Goal: Task Accomplishment & Management: Complete application form

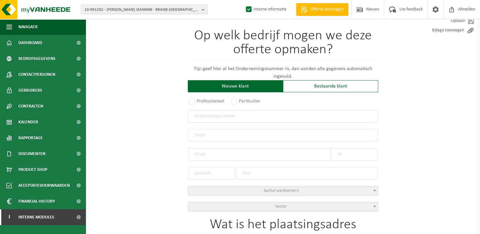
scroll to position [63, 0]
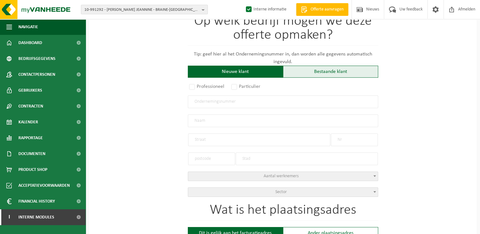
click at [329, 69] on div "Bestaande klant" at bounding box center [330, 72] width 95 height 12
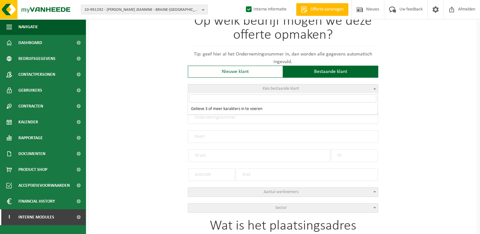
click at [243, 84] on span "Kies bestaande klant" at bounding box center [283, 88] width 190 height 9
click at [198, 98] on input "bati-service" at bounding box center [282, 99] width 187 height 8
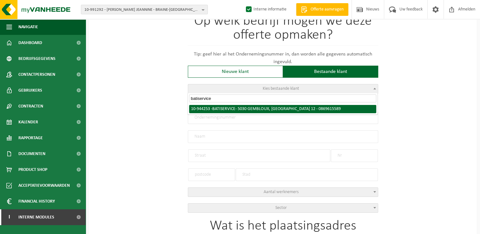
type input "batiservice"
select select "140737"
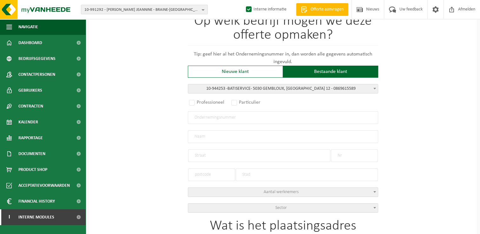
radio input "true"
type input "0869.615.589"
type input "BATISERVICE"
type input "RUE DES POIRIERS"
type input "12"
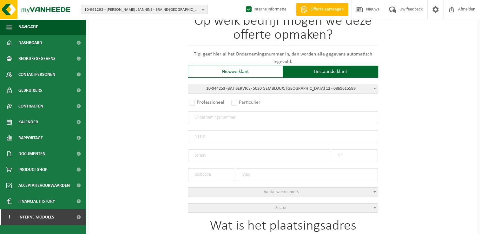
type input "5030"
type input "GEMBLOUX"
select select "11"
type input "BATISERVICE"
type input "RUE DES POIRIERS"
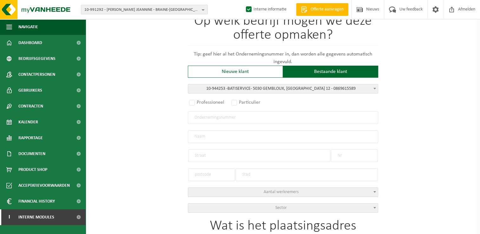
type input "12"
type input "5030"
type input "GEMBLOUX"
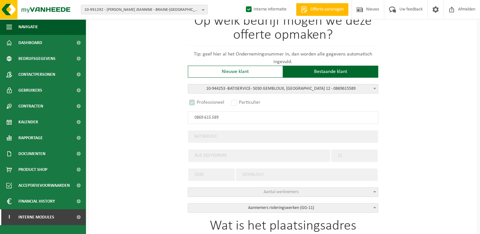
select select "D"
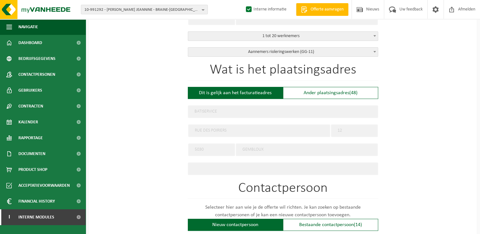
scroll to position [222, 0]
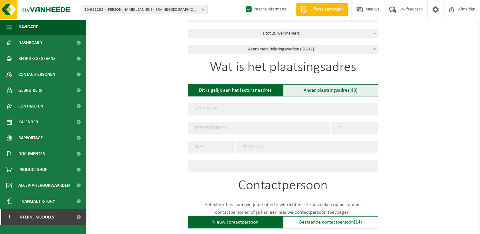
click at [323, 88] on div "Ander plaatsingsadres (48)" at bounding box center [330, 90] width 95 height 12
type input "Werf -"
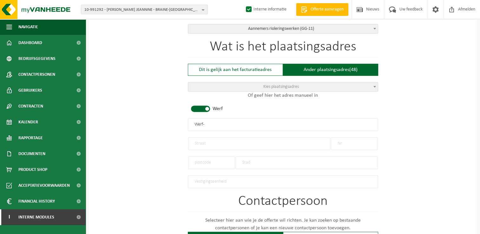
scroll to position [254, 0]
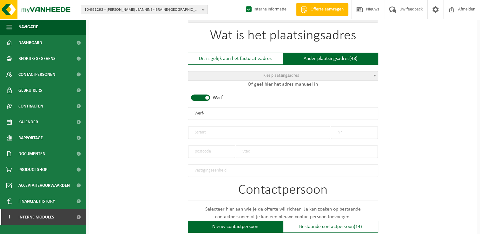
click at [210, 126] on input "text" at bounding box center [259, 132] width 142 height 13
click at [200, 131] on input "text" at bounding box center [259, 132] width 142 height 13
paste input "rue de la Résistance"
type input "rue de la Résistance"
click at [351, 131] on input "text" at bounding box center [354, 132] width 47 height 13
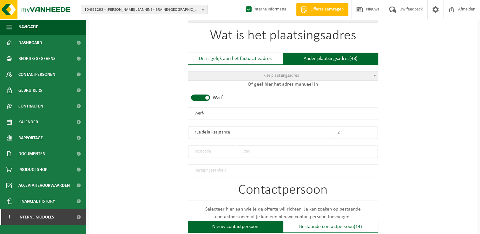
type input "2"
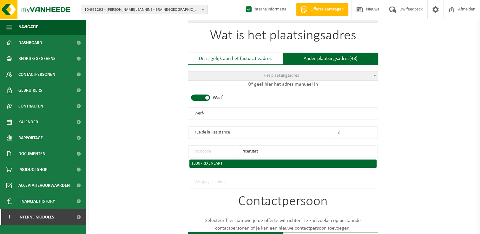
type input "rixensart"
click at [214, 162] on span "RIXENSART" at bounding box center [212, 163] width 20 height 5
type input "1330"
type input "RIXENSART"
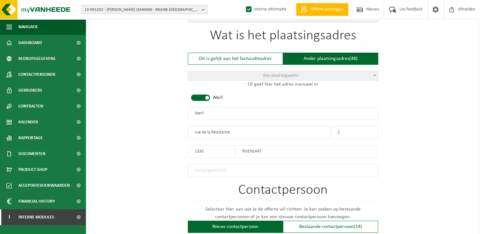
drag, startPoint x: 216, startPoint y: 109, endPoint x: 144, endPoint y: 111, distance: 71.8
click at [144, 111] on div "Op welk bedrijf mogen we deze offerte opmaken? Tip: geef hier al het Ondernemin…" at bounding box center [283, 115] width 388 height 627
drag, startPoint x: 216, startPoint y: 112, endPoint x: 243, endPoint y: 115, distance: 27.5
click at [216, 112] on input "BATISERVICE - RIXENSART" at bounding box center [283, 113] width 190 height 13
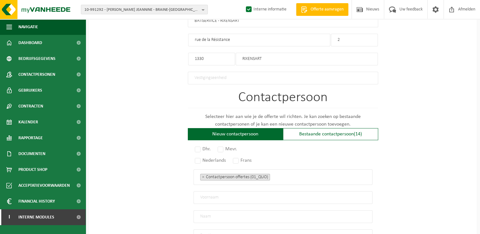
scroll to position [349, 0]
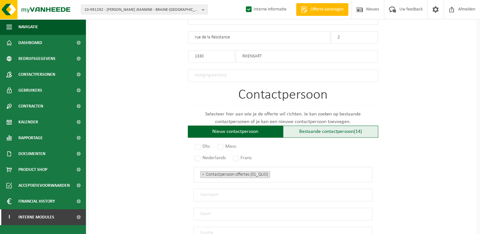
type input "BATISERVICE - RIXENSART"
click at [327, 129] on div "Bestaande contactpersoon (14)" at bounding box center [330, 132] width 95 height 12
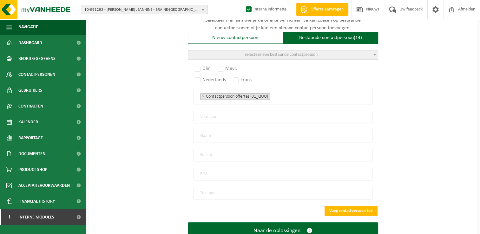
scroll to position [444, 0]
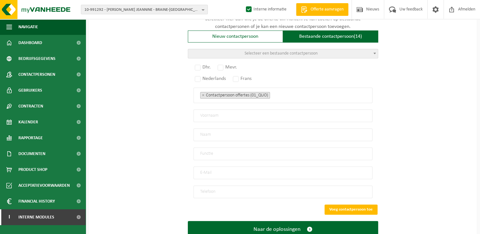
click at [272, 51] on span "Selecteer een bestaande contactpersoon" at bounding box center [281, 53] width 73 height 5
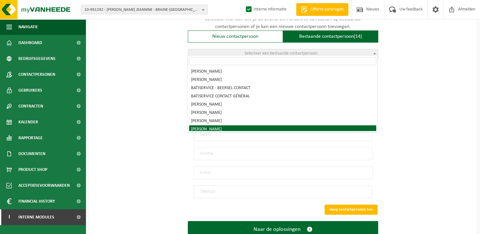
scroll to position [0, 0]
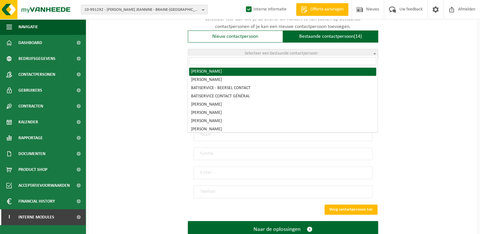
radio input "true"
select select "{"code":"10-944254","firstname":"FREDERIC","surname":"CROMBÉ","gender":"Male","…"
type input "FREDERIC"
type input "CROMBÉ"
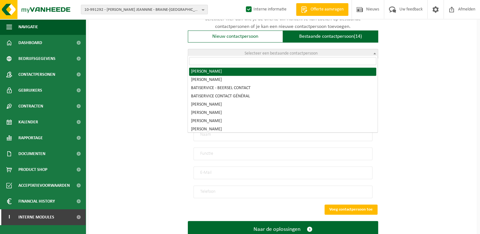
type input "f.crombe@baticarrelages.be"
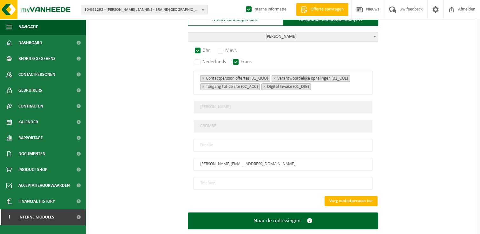
scroll to position [470, 0]
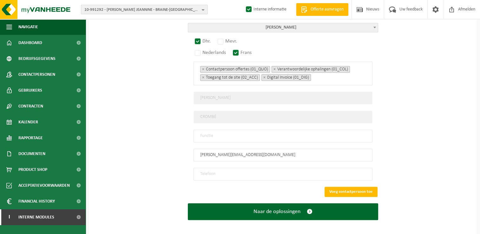
click at [214, 134] on input "text" at bounding box center [283, 136] width 179 height 13
type input "Manager"
click at [218, 171] on input "tel" at bounding box center [283, 174] width 179 height 13
type input "+32 477 46 65 10"
click at [342, 188] on button "Voeg contactpersoon toe" at bounding box center [351, 192] width 53 height 10
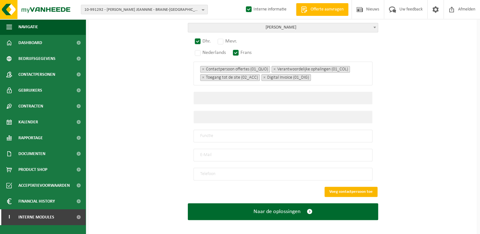
scroll to position [353, 0]
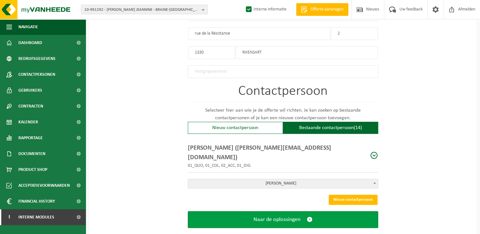
click at [287, 216] on span "Naar de oplossingen" at bounding box center [277, 219] width 47 height 7
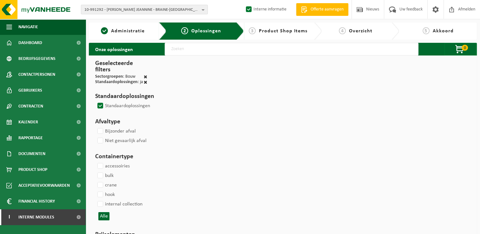
click at [231, 53] on input "text" at bounding box center [292, 49] width 254 height 13
type input "000291"
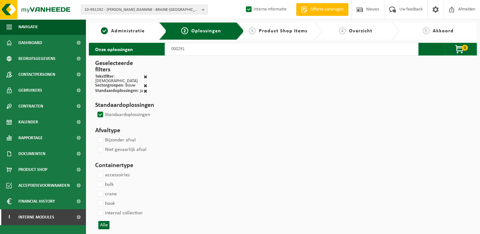
select select
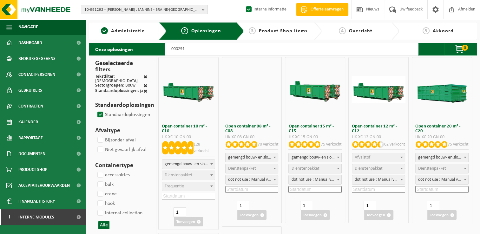
select select
select select "197"
select select
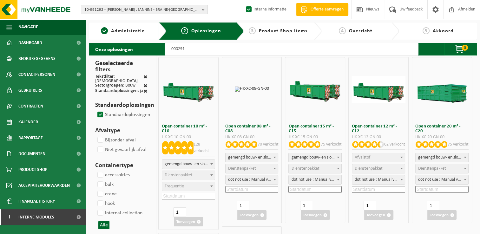
select select
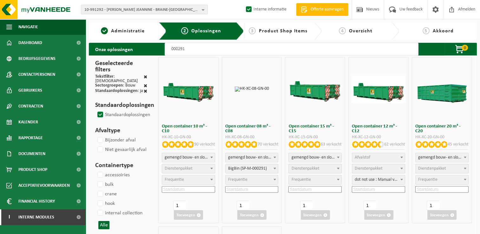
select select
select select "25"
select select "197"
select select "25"
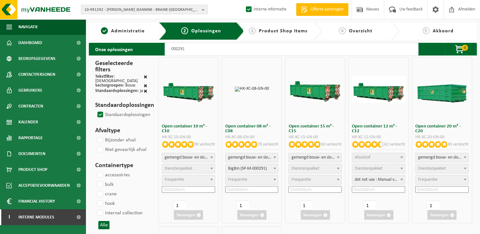
select select "197"
select select "25"
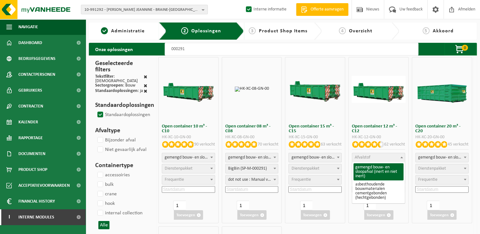
click at [369, 158] on span "Afvalstof" at bounding box center [363, 157] width 16 height 5
select select "31"
select select
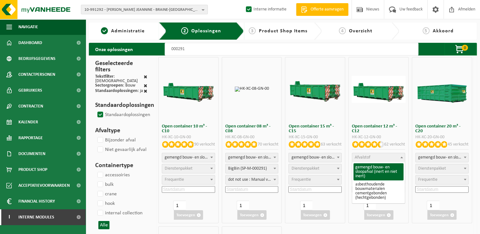
select select
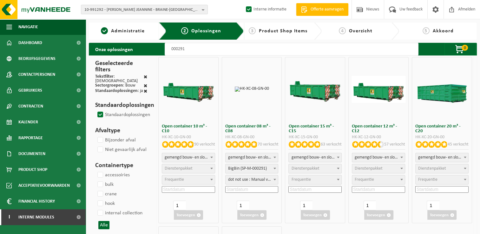
click at [364, 169] on span "Dienstenpakket" at bounding box center [369, 168] width 28 height 5
select select "197"
select select "25"
click at [367, 188] on input at bounding box center [378, 189] width 53 height 7
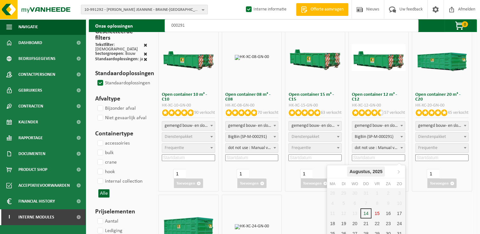
scroll to position [63, 0]
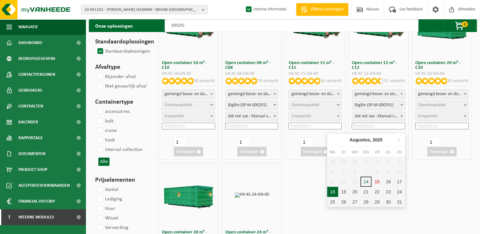
click at [333, 193] on div "18" at bounding box center [332, 192] width 11 height 10
type input "2025-08-18"
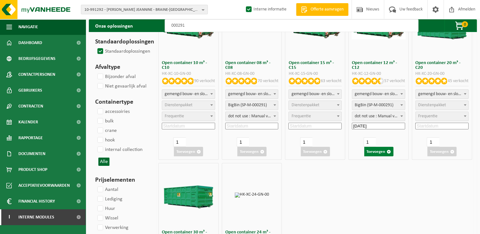
click at [380, 148] on button "Toevoegen" at bounding box center [378, 152] width 29 height 10
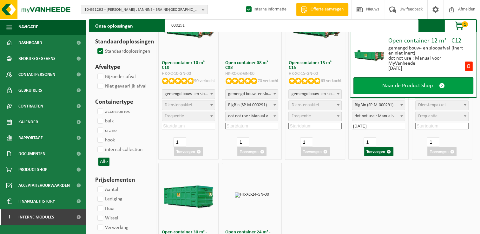
click at [409, 82] on link "Naar de Product Shop" at bounding box center [413, 85] width 120 height 17
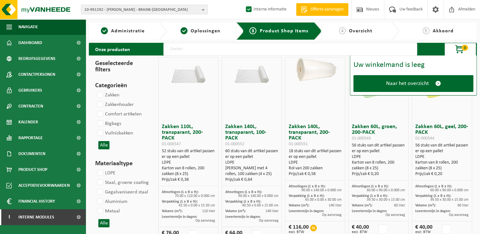
click at [409, 82] on span "Naar het overzicht" at bounding box center [407, 83] width 43 height 7
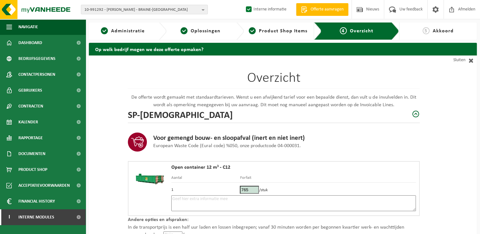
click at [192, 204] on textarea at bounding box center [293, 203] width 245 height 16
type textarea "p"
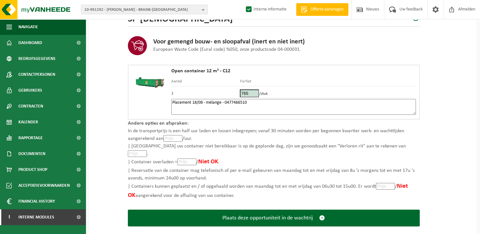
scroll to position [98, 0]
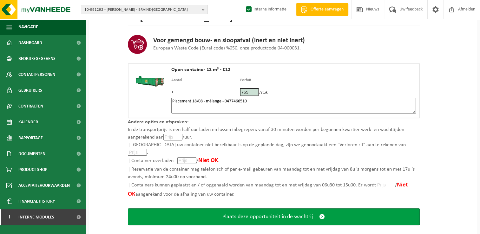
type textarea "Placement 18/08 - mélange - 0477466510"
click at [273, 214] on span "Plaats deze opportuniteit in de wachtrij" at bounding box center [267, 217] width 90 height 7
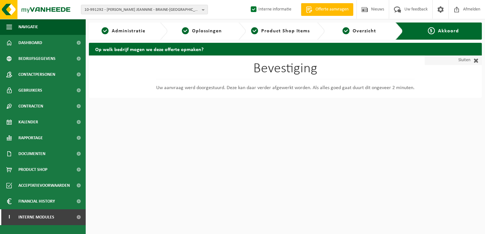
click at [463, 60] on link "Sluiten" at bounding box center [453, 61] width 57 height 10
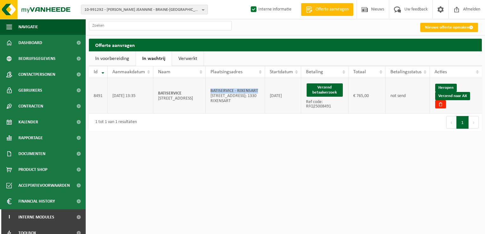
drag, startPoint x: 263, startPoint y: 88, endPoint x: 209, endPoint y: 89, distance: 53.3
click at [209, 89] on td "BATISERVICE - RIXENSART rue de la Résistance 2; 1330 RIXENSART" at bounding box center [235, 96] width 59 height 36
copy strong "BATISERVICE - RIXENSART"
click at [465, 97] on link "Verzend naar AX" at bounding box center [452, 96] width 35 height 8
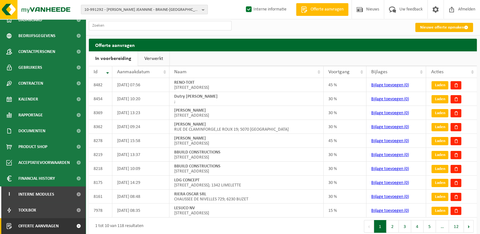
click at [445, 28] on link "Nieuwe offerte opmaken" at bounding box center [444, 27] width 58 height 9
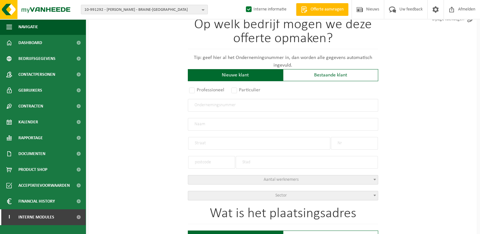
scroll to position [63, 0]
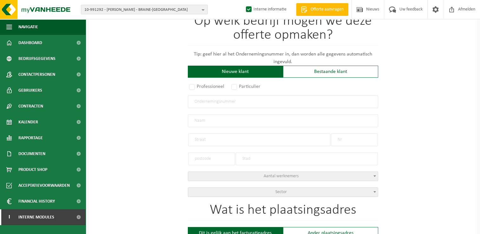
click at [232, 106] on input "text" at bounding box center [283, 102] width 190 height 13
click at [208, 101] on input "text" at bounding box center [283, 102] width 190 height 13
click at [196, 102] on input "text" at bounding box center [283, 102] width 190 height 13
type input "0774980411"
radio input "true"
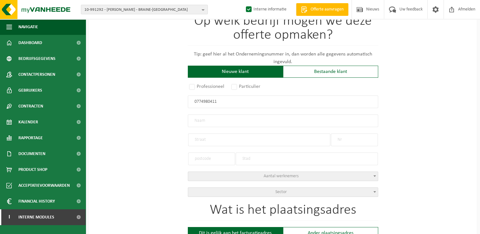
type input "0774980411"
type input "MITOCHONDRION RF SRL"
type input "RUE [PERSON_NAME]"
type input "63"
type input "1080"
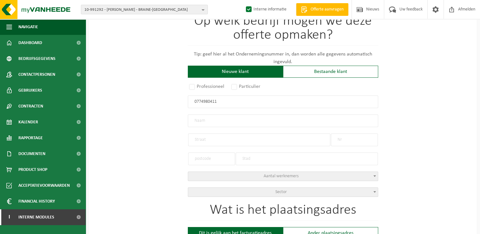
type input "[GEOGRAPHIC_DATA]"
select select "D"
type input "MITOCHONDRION RF SRL"
type input "RUE [PERSON_NAME]"
type input "63"
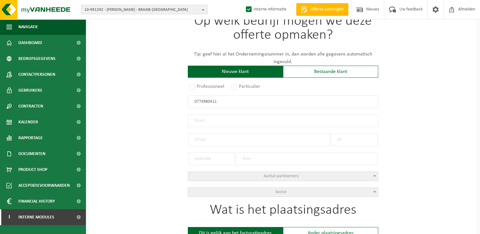
type input "1080"
type input "[GEOGRAPHIC_DATA]"
type input "2322890771"
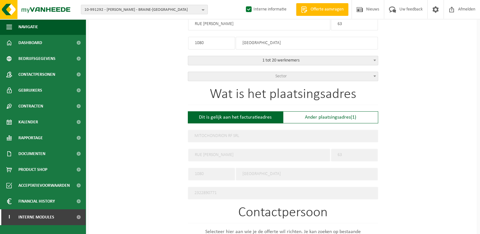
scroll to position [190, 0]
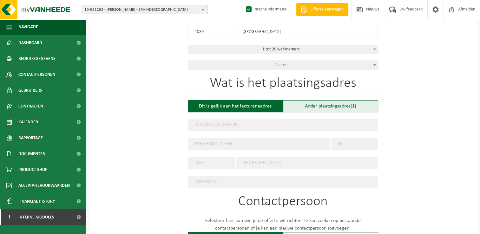
type input "0774980411"
click at [315, 108] on div "Ander plaatsingsadres (1)" at bounding box center [330, 106] width 95 height 12
type input "Werf -"
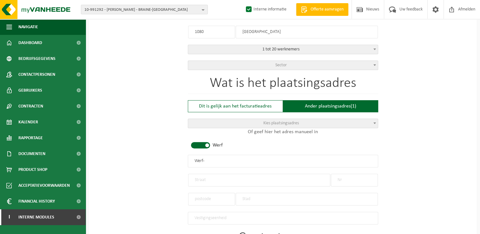
click at [208, 179] on input "text" at bounding box center [259, 180] width 142 height 13
type input "Rue de l'indépendance"
type input "80"
click at [203, 197] on input "text" at bounding box center [211, 199] width 47 height 13
click at [242, 199] on input "text" at bounding box center [307, 199] width 142 height 13
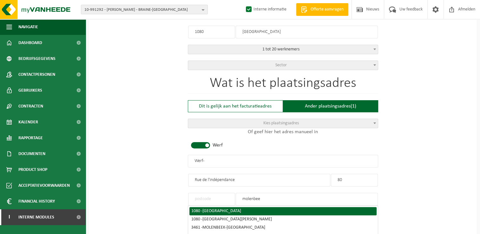
type input "molenbee"
click at [217, 209] on span "MOLENBEEK-SAINT-JEAN" at bounding box center [221, 211] width 39 height 5
type input "1080"
type input "MOLENBEEK-SAINT-JEAN"
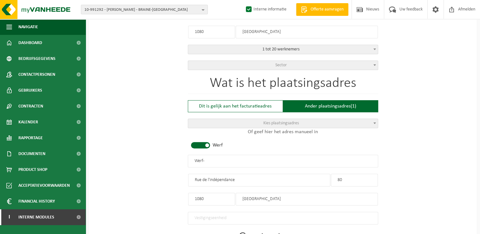
drag, startPoint x: 224, startPoint y: 158, endPoint x: 152, endPoint y: 158, distance: 71.7
click at [152, 158] on div "Op welk bedrijf mogen we deze offerte opmaken? Tip: geef hier al het Ondernemin…" at bounding box center [283, 170] width 388 height 611
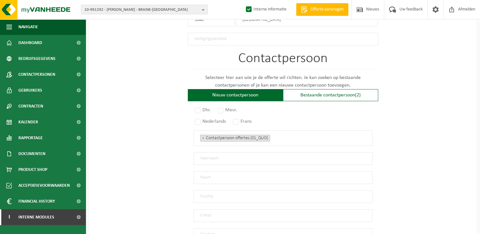
scroll to position [381, 0]
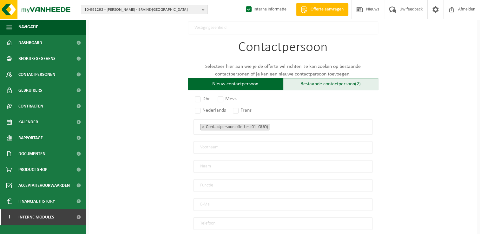
click at [322, 82] on div "Bestaande contactpersoon (2)" at bounding box center [330, 84] width 95 height 12
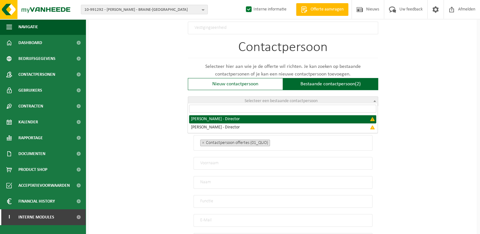
click at [313, 99] on span "Selecteer een bestaande contactpersoon" at bounding box center [281, 101] width 73 height 5
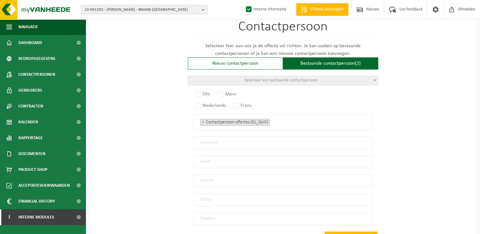
scroll to position [412, 0]
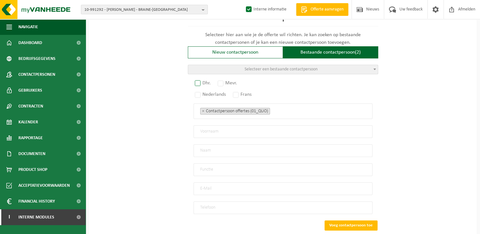
click at [197, 81] on label "Dhr." at bounding box center [203, 83] width 19 height 9
radio input "true"
click at [234, 92] on label "Frans" at bounding box center [243, 94] width 22 height 9
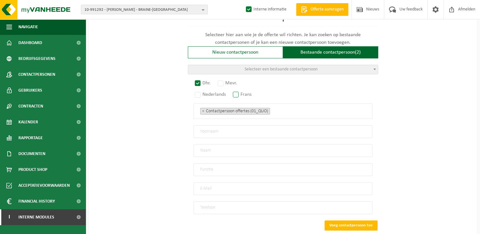
radio input "true"
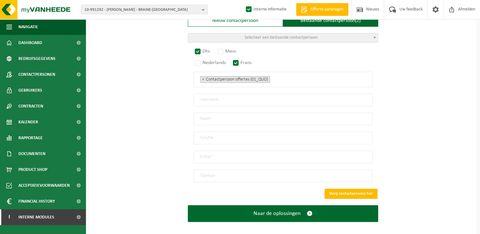
click at [215, 136] on input "text" at bounding box center [283, 138] width 179 height 13
click at [205, 151] on input "email" at bounding box center [283, 157] width 179 height 13
type input "dr.sami.ftouh@gmail.com"
click at [213, 174] on input "tel" at bounding box center [283, 176] width 179 height 13
click at [231, 174] on input "tel" at bounding box center [283, 176] width 179 height 13
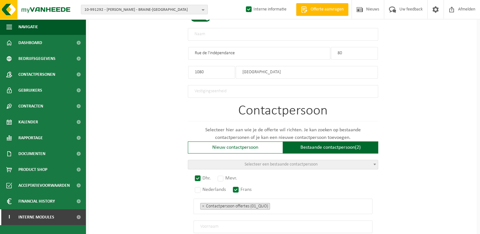
scroll to position [412, 0]
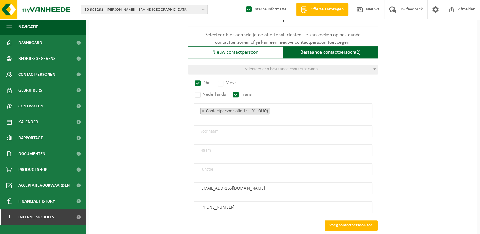
type input "+32 493 84 97 61"
click at [214, 130] on input "text" at bounding box center [283, 131] width 179 height 13
type input "SAMI"
type input "FTOUH"
click at [211, 167] on input "text" at bounding box center [283, 169] width 179 height 13
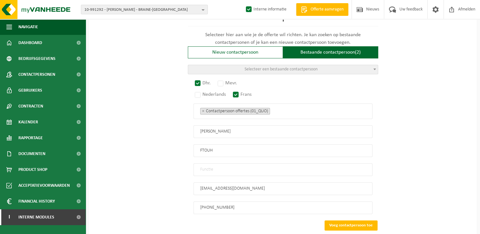
type input "Proprietor"
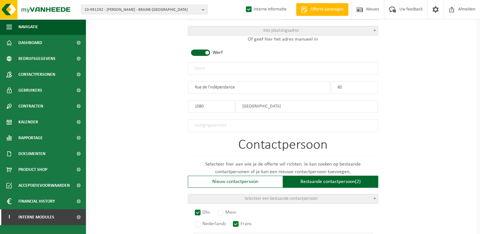
scroll to position [256, 0]
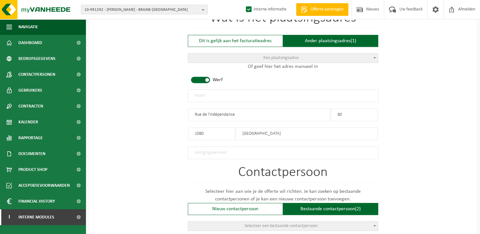
click at [210, 96] on input "text" at bounding box center [283, 95] width 190 height 13
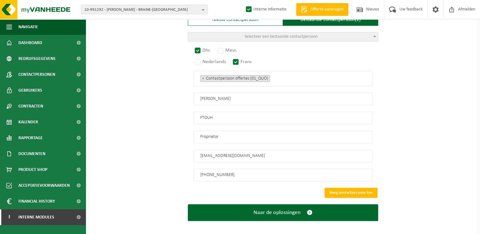
scroll to position [446, 0]
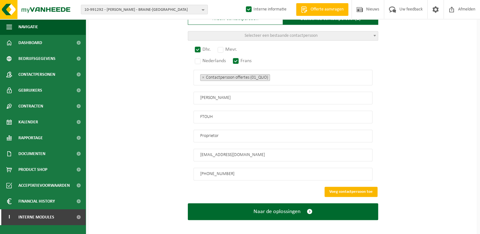
type input "MITOCHONDRION RF SRL"
click at [362, 188] on button "Voeg contactpersoon toe" at bounding box center [351, 192] width 53 height 10
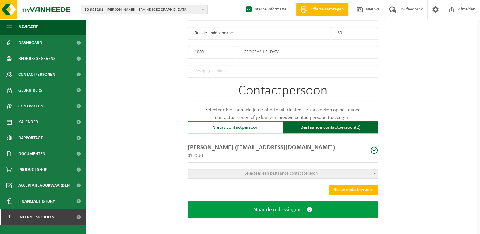
click at [314, 202] on button "Naar de oplossingen" at bounding box center [283, 209] width 190 height 17
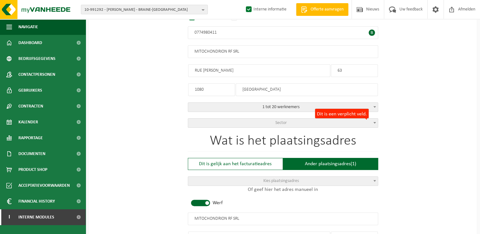
click at [269, 121] on span "Sector" at bounding box center [283, 123] width 190 height 9
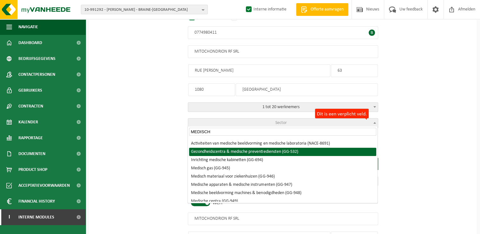
scroll to position [32, 0]
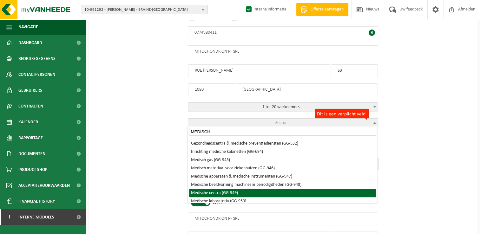
type input "MEDISCH"
select select "949"
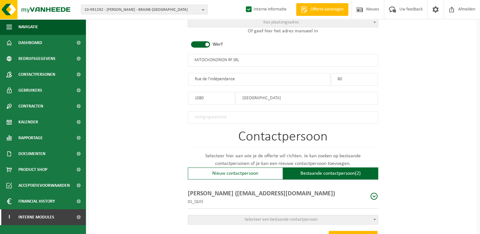
scroll to position [337, 0]
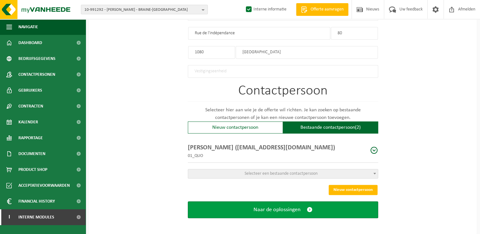
click at [327, 211] on button "Naar de oplossingen" at bounding box center [283, 209] width 190 height 17
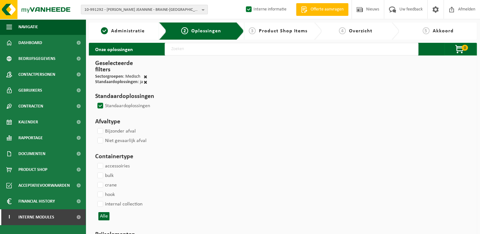
click at [186, 46] on input "text" at bounding box center [292, 49] width 254 height 13
type input "000291"
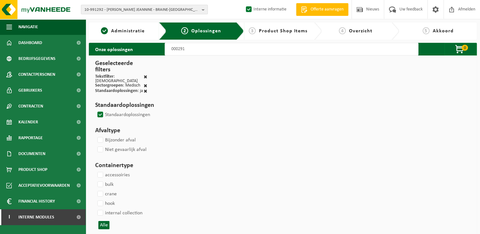
select select
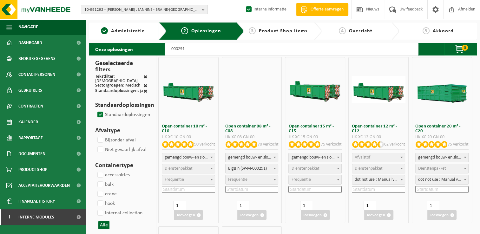
select select
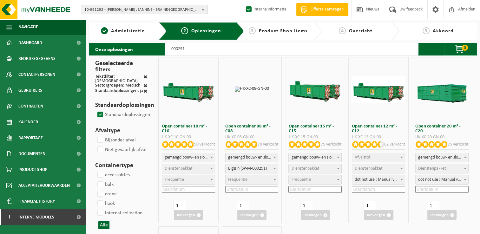
select select "197"
select select
select select "197"
select select
select select "25"
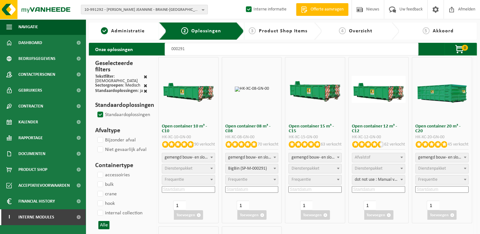
select select "25"
click at [426, 168] on span "Dienstenpakket" at bounding box center [432, 168] width 28 height 5
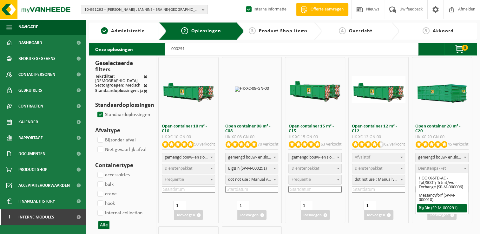
select select "197"
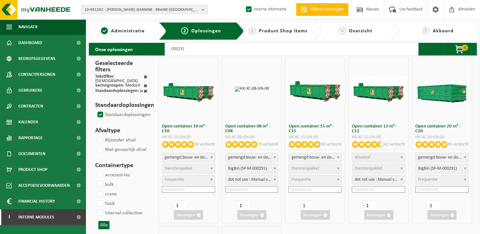
select select "25"
click at [438, 191] on input at bounding box center [441, 189] width 53 height 7
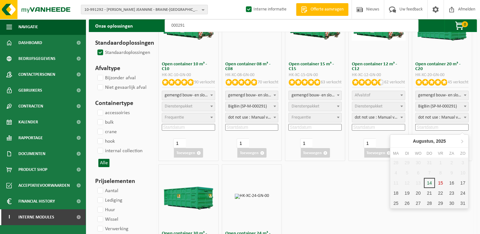
scroll to position [63, 0]
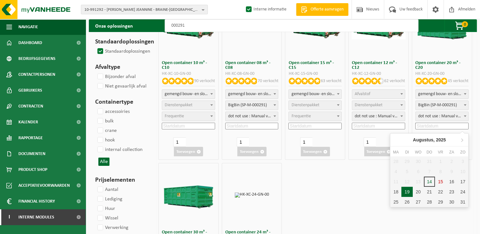
click at [409, 191] on div "19" at bounding box center [406, 192] width 11 height 10
type input "2025-08-19"
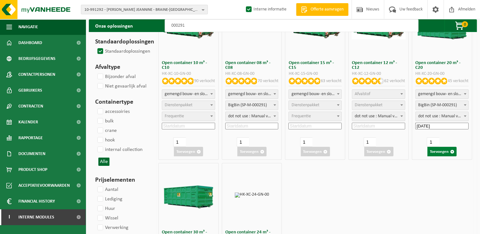
click at [447, 152] on button "Toevoegen" at bounding box center [441, 152] width 29 height 10
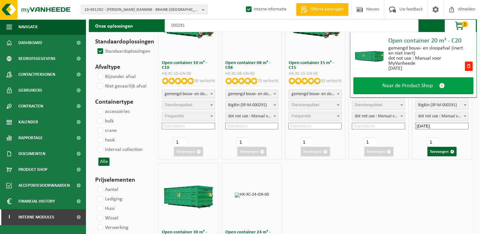
click at [412, 83] on span "Naar de Product Shop" at bounding box center [407, 85] width 50 height 7
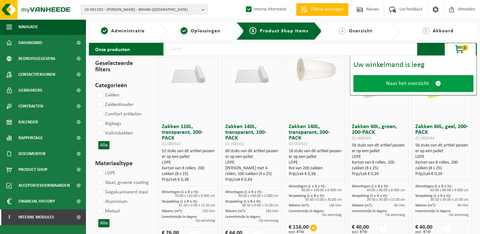
click at [408, 84] on span "Naar het overzicht" at bounding box center [407, 83] width 43 height 7
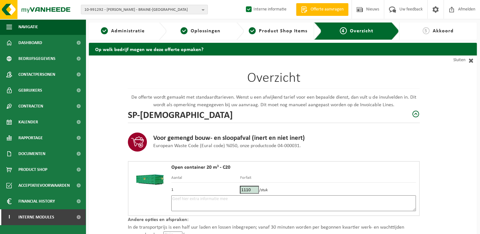
click at [263, 198] on textarea at bounding box center [293, 203] width 245 height 16
type textarea "p"
click at [272, 198] on textarea "Placement 19/09 - emplacement réservé -" at bounding box center [293, 203] width 245 height 16
paste textarea "493849761"
click at [247, 200] on textarea "Placement 19/09 - emplacement réservé -493849761" at bounding box center [293, 203] width 245 height 16
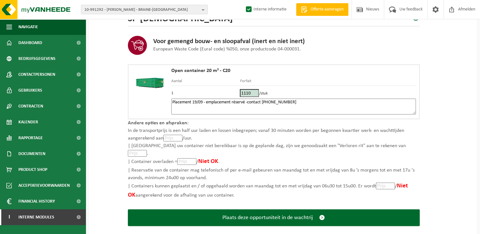
scroll to position [98, 0]
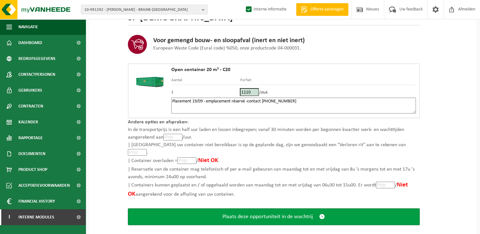
type textarea "Placement 19/09 - emplacement réservé -contact 0493849761"
click at [310, 214] on span "Plaats deze opportuniteit in de wachtrij" at bounding box center [267, 217] width 90 height 7
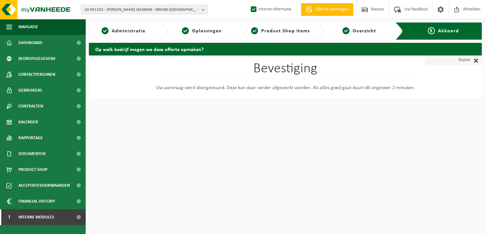
click at [473, 61] on span at bounding box center [474, 60] width 8 height 6
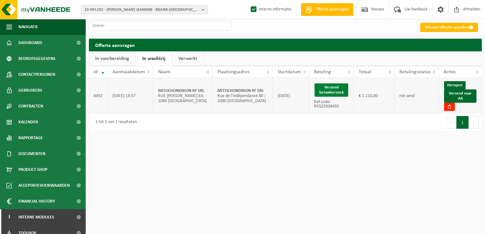
click at [336, 89] on button "Verzend betaalverzoek" at bounding box center [331, 89] width 34 height 13
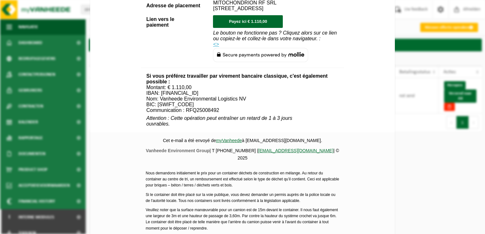
scroll to position [222, 0]
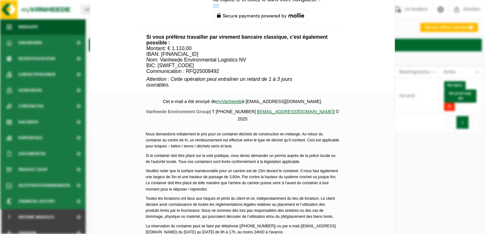
click at [236, 86] on td "Attention : Cette opération peut entraîner un retard de 1 à 3 jours ouvrables." at bounding box center [242, 81] width 192 height 13
click at [237, 88] on td "Attention : Cette opération peut entraîner un retard de 1 à 3 jours ouvrables." at bounding box center [242, 81] width 192 height 13
click at [230, 88] on icon "Attention : Cette opération peut entraîner un retard de 1 à 3 jours ouvrables." at bounding box center [219, 81] width 146 height 11
drag, startPoint x: 232, startPoint y: 89, endPoint x: 260, endPoint y: 89, distance: 27.9
click at [260, 88] on icon "Attention : Cette opération peut entraîner un retard de 1 à 3 jours ouvrables." at bounding box center [219, 81] width 146 height 11
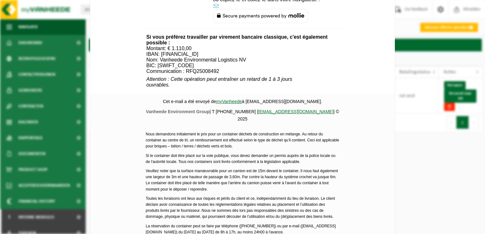
drag, startPoint x: 260, startPoint y: 89, endPoint x: 278, endPoint y: 94, distance: 19.0
click at [278, 88] on td "Attention : Cette opération peut entraîner un retard de 1 à 3 jours ouvrables." at bounding box center [242, 81] width 192 height 13
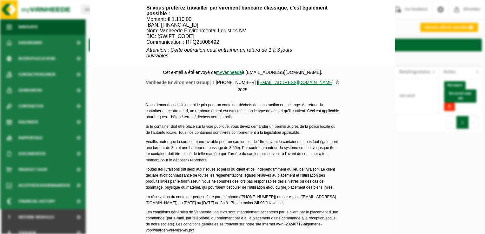
scroll to position [304, 0]
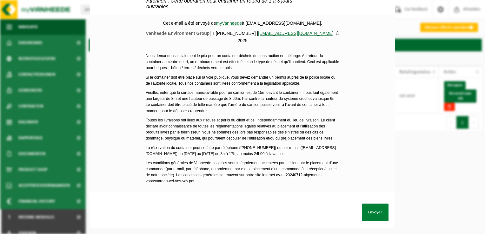
click at [373, 205] on button "Envoyer" at bounding box center [375, 213] width 27 height 18
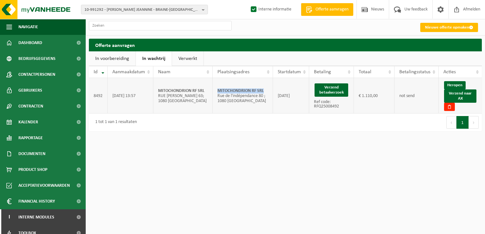
drag, startPoint x: 264, startPoint y: 87, endPoint x: 213, endPoint y: 88, distance: 51.1
click at [213, 88] on td "MITOCHONDRION RF SRL Rue de l'indépendance 80 ; 1080 MOLENBEEK-SAINT-JEAN" at bounding box center [243, 96] width 60 height 36
copy strong "MITOCHONDRION RF SRL"
click at [466, 96] on link "Verzend naar AX" at bounding box center [460, 95] width 32 height 13
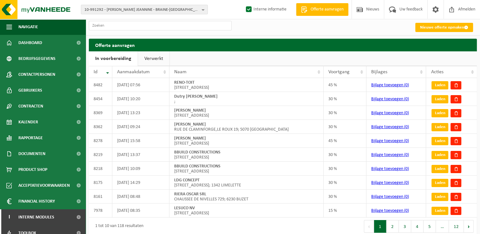
click at [155, 59] on link "Verwerkt" at bounding box center [153, 58] width 31 height 15
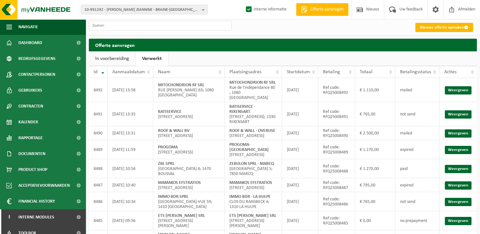
click at [436, 29] on link "Nieuwe offerte opmaken" at bounding box center [444, 27] width 58 height 9
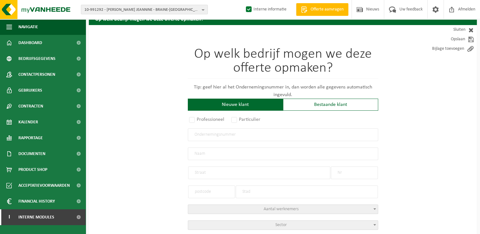
scroll to position [32, 0]
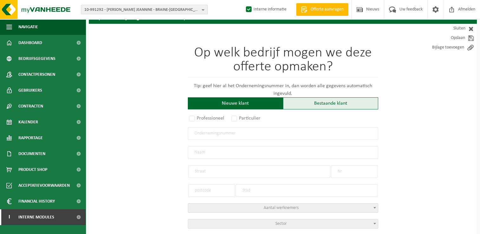
drag, startPoint x: 305, startPoint y: 107, endPoint x: 262, endPoint y: 127, distance: 47.1
click at [304, 107] on div "Bestaande klant" at bounding box center [330, 103] width 95 height 12
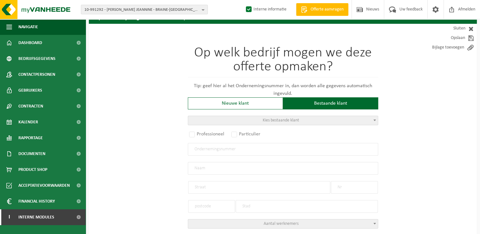
click at [208, 117] on span "Kies bestaande klant" at bounding box center [283, 120] width 190 height 9
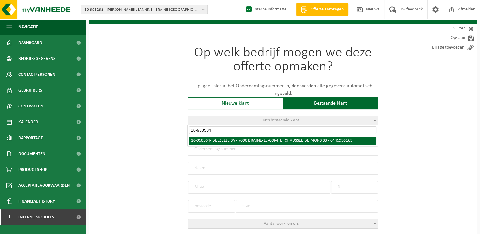
type input "10-950504"
radio input "true"
type input "0445.999.169"
type input "DELZELLE SA"
type input "CHAUSSÉE DE MONS"
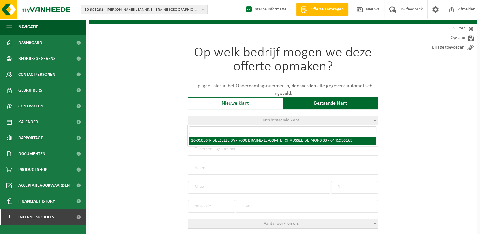
type input "33"
type input "7090"
type input "BRAINE-LE-COMTE"
select select "11"
type input "DELZELLE SA"
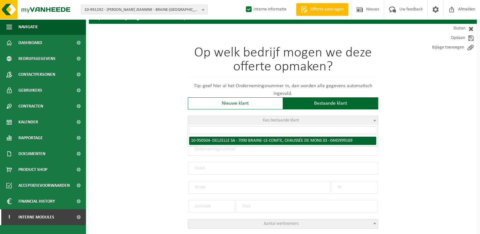
type input "CHAUSSÉE DE MONS"
type input "33"
type input "7090"
type input "BRAINE-LE-COMTE"
select select "145517"
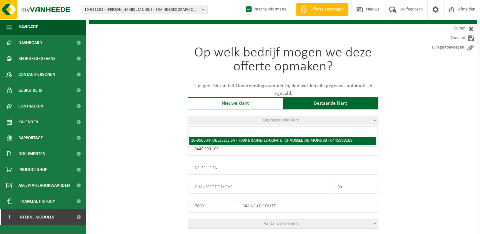
select select
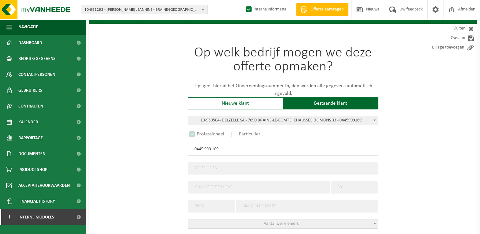
select select "D"
select select
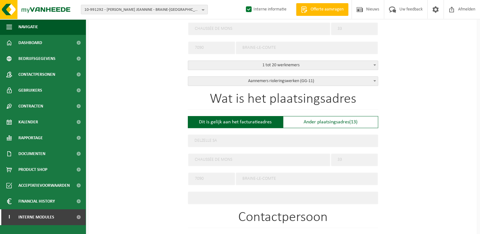
scroll to position [254, 0]
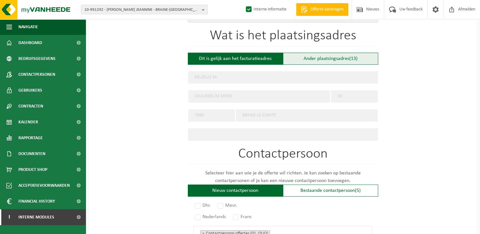
click at [325, 58] on div "Ander plaatsingsadres (13)" at bounding box center [330, 59] width 95 height 12
type input "Werf -"
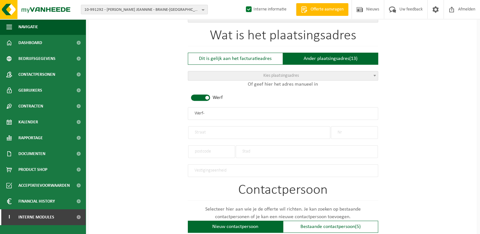
click at [214, 114] on input "Werf -" at bounding box center [283, 113] width 190 height 13
drag, startPoint x: 233, startPoint y: 111, endPoint x: 155, endPoint y: 113, distance: 77.8
click at [155, 113] on div "Op welk bedrijf mogen we deze offerte opmaken? Tip: geef hier al het Ondernemin…" at bounding box center [283, 115] width 388 height 627
click at [216, 115] on input "DELZELLE -" at bounding box center [283, 113] width 190 height 13
click at [211, 112] on input "DELZELLE -" at bounding box center [283, 113] width 190 height 13
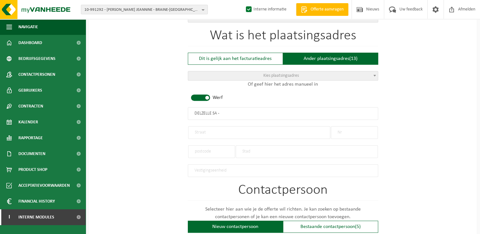
click at [233, 114] on input "DELZELLE SA -" at bounding box center [283, 113] width 190 height 13
type input "DELZELLE SA - MONTIGNIES-LE-TILLEUL"
click at [219, 131] on input "text" at bounding box center [259, 132] width 142 height 13
type input "Rue des Fougères"
type input "79"
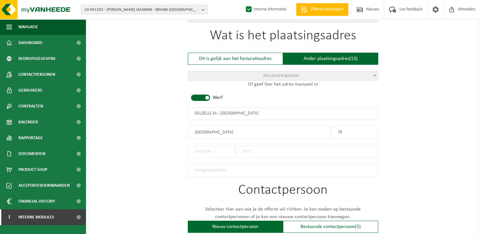
click at [286, 154] on input "text" at bounding box center [307, 151] width 142 height 13
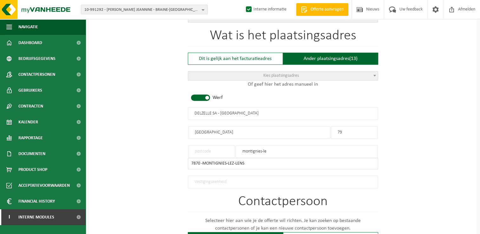
type input "montignies-le-"
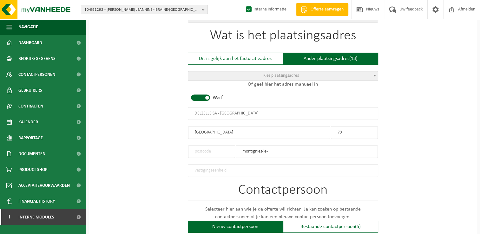
drag, startPoint x: 283, startPoint y: 149, endPoint x: 280, endPoint y: 149, distance: 3.2
click at [280, 149] on input "montignies-le-" at bounding box center [307, 151] width 142 height 13
drag, startPoint x: 272, startPoint y: 150, endPoint x: 217, endPoint y: 151, distance: 54.3
click at [218, 151] on div "montignies-le-" at bounding box center [283, 148] width 190 height 19
click at [200, 149] on input "text" at bounding box center [211, 151] width 47 height 13
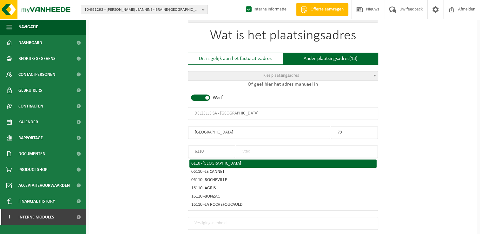
type input "6110"
click at [241, 161] on span "MONTIGNY-LE-TILLEUL" at bounding box center [221, 163] width 39 height 5
type input "MONTIGNY-LE-TILLEUL"
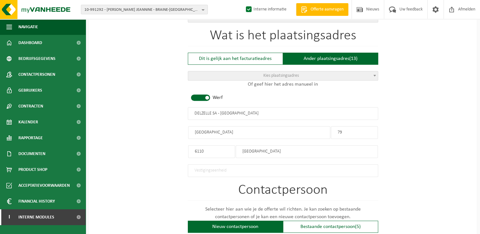
click at [244, 111] on input "DELZELLE SA - MONTIGNIES-LE-TILLEUL" at bounding box center [283, 113] width 190 height 13
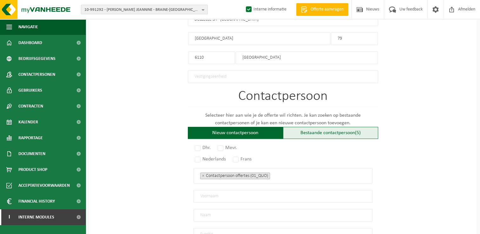
scroll to position [349, 0]
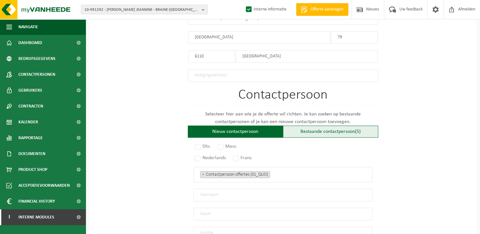
type input "DELZELLE SA - MONTIGNY-LE-TILLEUL"
click at [327, 128] on div "Bestaande contactpersoon (5)" at bounding box center [330, 132] width 95 height 12
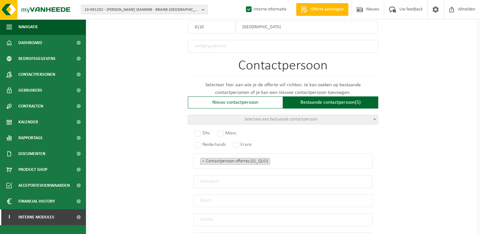
scroll to position [412, 0]
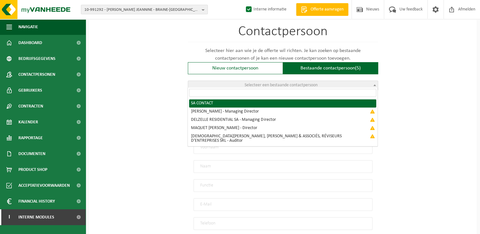
click at [271, 83] on span "Selecteer een bestaande contactpersoon" at bounding box center [281, 85] width 73 height 5
radio input "true"
select select "{"code":"10-950505","firstname":"CONTACT","surname":"SA","gender":"Unknown","po…"
type input "CONTACT"
type input "SA"
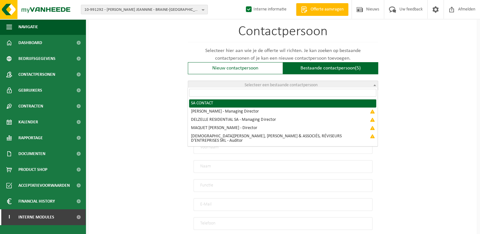
type input "info@delzelle.be"
type input "0498/11 24 01"
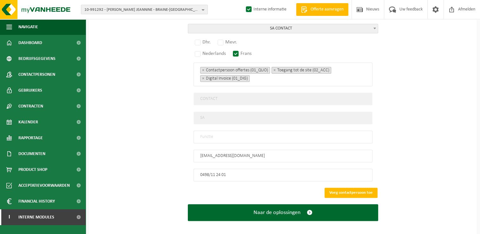
scroll to position [470, 0]
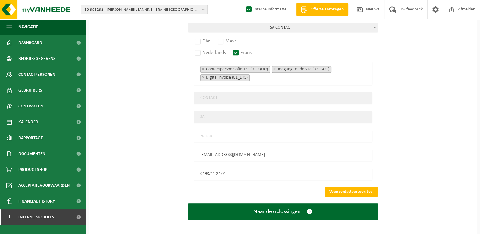
click at [229, 133] on input "text" at bounding box center [283, 136] width 179 height 13
type input "Manager"
click at [200, 39] on label "Dhr." at bounding box center [203, 41] width 19 height 9
radio input "true"
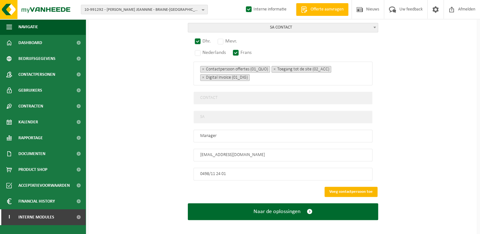
click at [351, 187] on button "Voeg contactpersoon toe" at bounding box center [351, 192] width 53 height 10
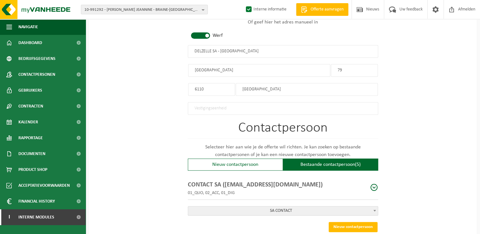
scroll to position [353, 0]
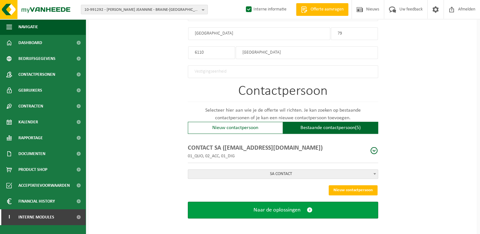
click at [298, 207] on span "Naar de oplossingen" at bounding box center [277, 210] width 47 height 7
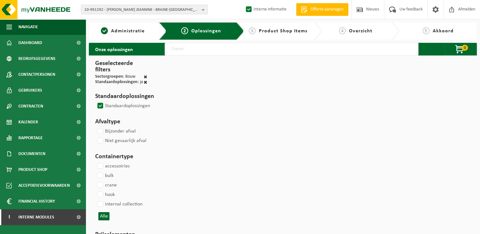
drag, startPoint x: 221, startPoint y: 48, endPoint x: 220, endPoint y: 51, distance: 4.0
click at [221, 48] on input "text" at bounding box center [292, 49] width 254 height 13
type input "000291"
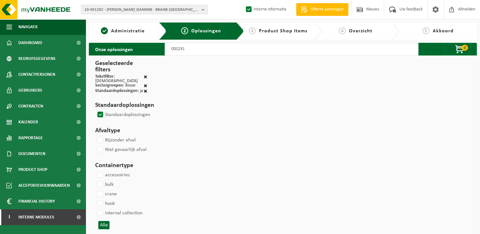
select select
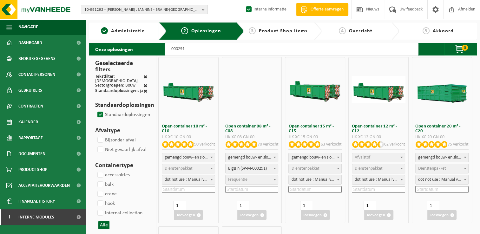
select select
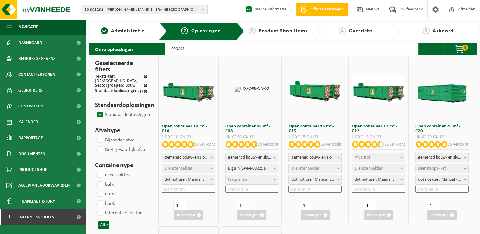
select select
select select "197"
select select
select select "197"
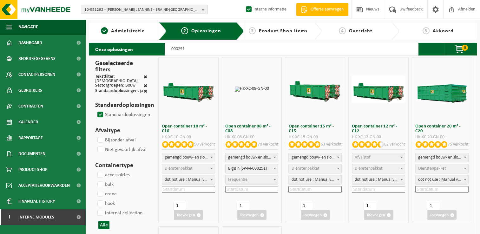
select select
select select "25"
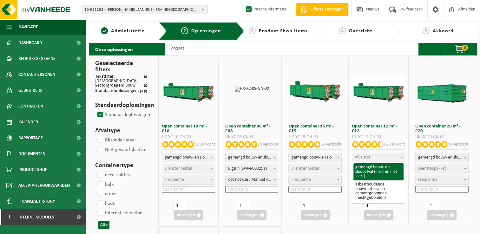
click at [382, 155] on span "Afvalstof" at bounding box center [378, 157] width 53 height 9
select select "31"
select select
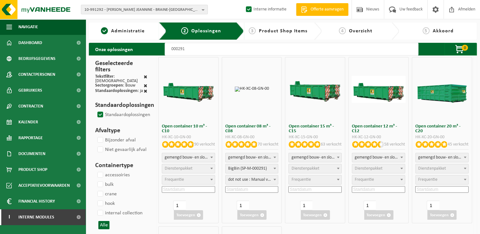
select select
click at [369, 168] on span "Dienstenpakket" at bounding box center [369, 168] width 28 height 5
select select "197"
select select "25"
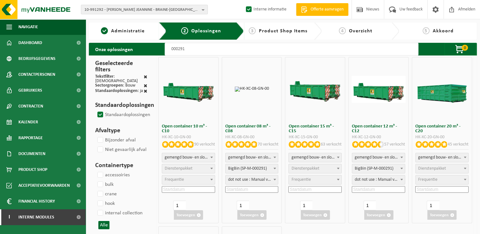
click at [370, 179] on span "dot not use : Manual voor MyVanheede" at bounding box center [378, 179] width 53 height 9
click at [374, 188] on input at bounding box center [378, 189] width 53 height 7
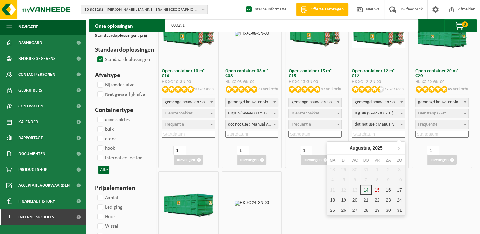
scroll to position [63, 0]
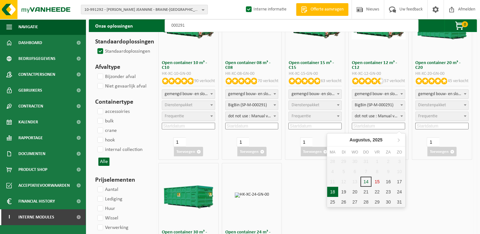
click at [333, 193] on div "18" at bounding box center [332, 192] width 11 height 10
type input "2025-08-18"
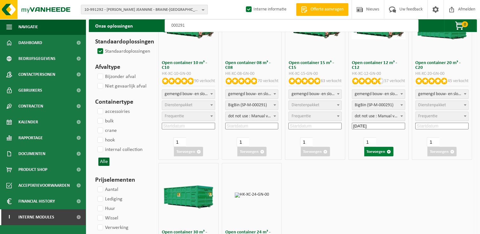
click at [379, 153] on button "Toevoegen" at bounding box center [378, 152] width 29 height 10
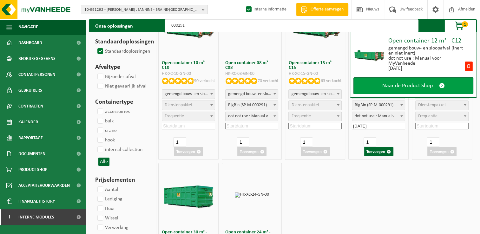
click at [396, 86] on span "Naar de Product Shop" at bounding box center [407, 85] width 50 height 7
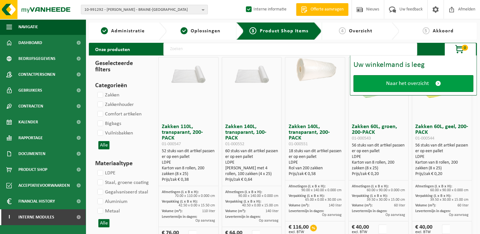
click at [416, 82] on span "Naar het overzicht" at bounding box center [407, 83] width 43 height 7
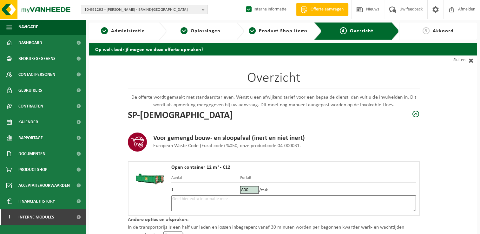
click at [191, 203] on textarea at bounding box center [293, 203] width 245 height 16
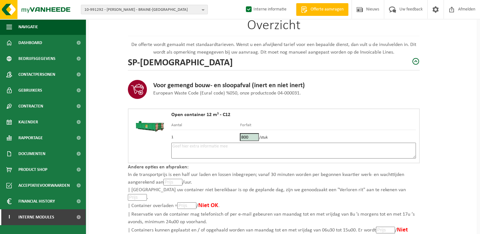
scroll to position [63, 0]
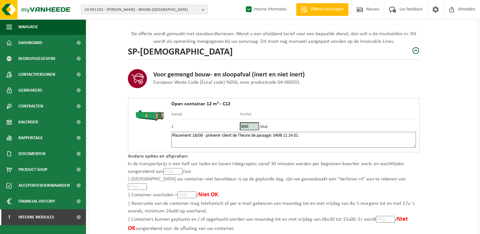
click at [272, 135] on textarea "Placement 18/08 - prévenir client de l'heure de passage: 0498 11 24 01" at bounding box center [293, 140] width 245 height 16
click at [344, 133] on textarea "Placement 18/08 - prévenir client de l'heure de passage quand planning fait: 04…" at bounding box center [293, 140] width 245 height 16
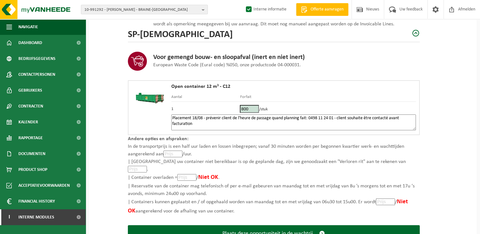
scroll to position [98, 0]
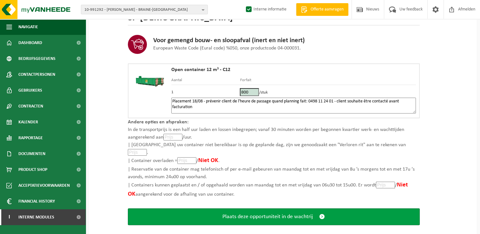
type textarea "Placement 18/08 - prévenir client de l'heure de passage quand planning fait: 04…"
click at [278, 214] on span "Plaats deze opportuniteit in de wachtrij" at bounding box center [267, 217] width 90 height 7
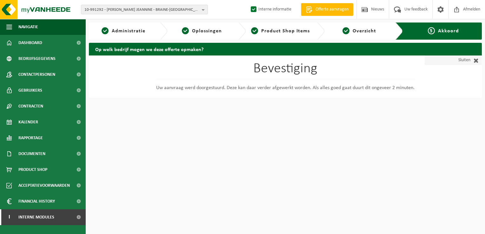
click at [458, 59] on link "Sluiten" at bounding box center [453, 61] width 57 height 10
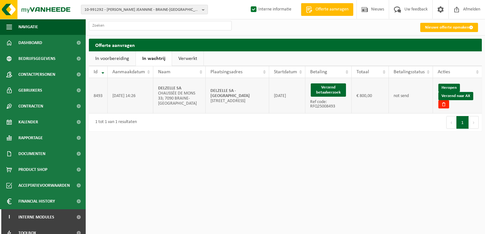
drag, startPoint x: 234, startPoint y: 92, endPoint x: 209, endPoint y: 89, distance: 25.3
click at [209, 89] on td "DELZELLE SA - MONTIGNY-LE-TILLEUL Rue des Fougères 79; 6110 MONTIGNY-LE-TILLEUL" at bounding box center [237, 96] width 63 height 36
copy strong "DELZELLE SA - [GEOGRAPHIC_DATA]"
drag, startPoint x: 467, startPoint y: 96, endPoint x: 275, endPoint y: 28, distance: 203.2
click at [467, 96] on link "Verzend naar AX" at bounding box center [455, 96] width 35 height 8
